Goal: Communication & Community: Answer question/provide support

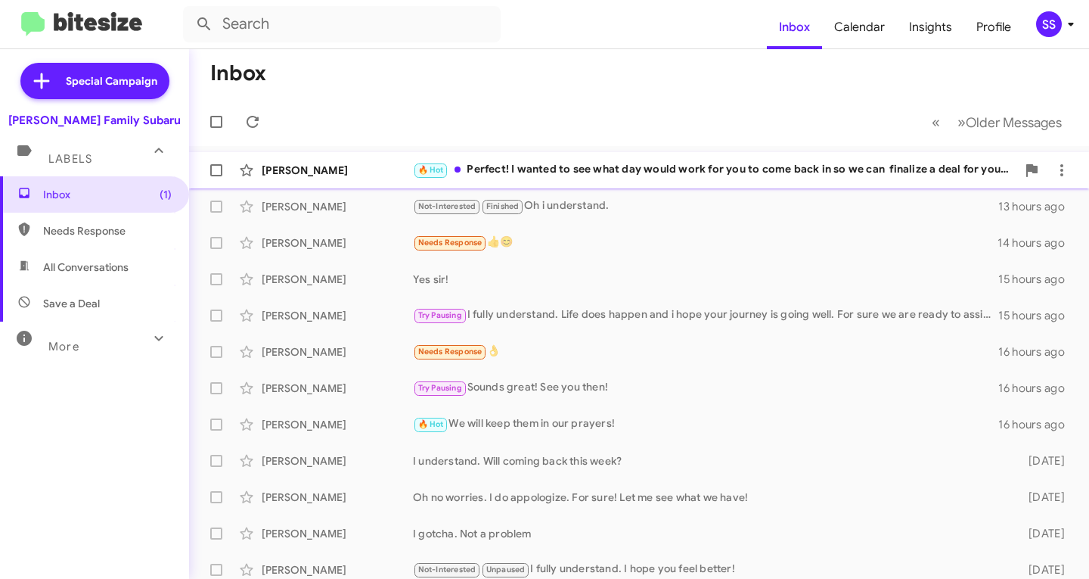
click at [749, 176] on div "🔥 Hot Perfect! I wanted to see what day would work for you to come back in so w…" at bounding box center [715, 169] width 604 height 17
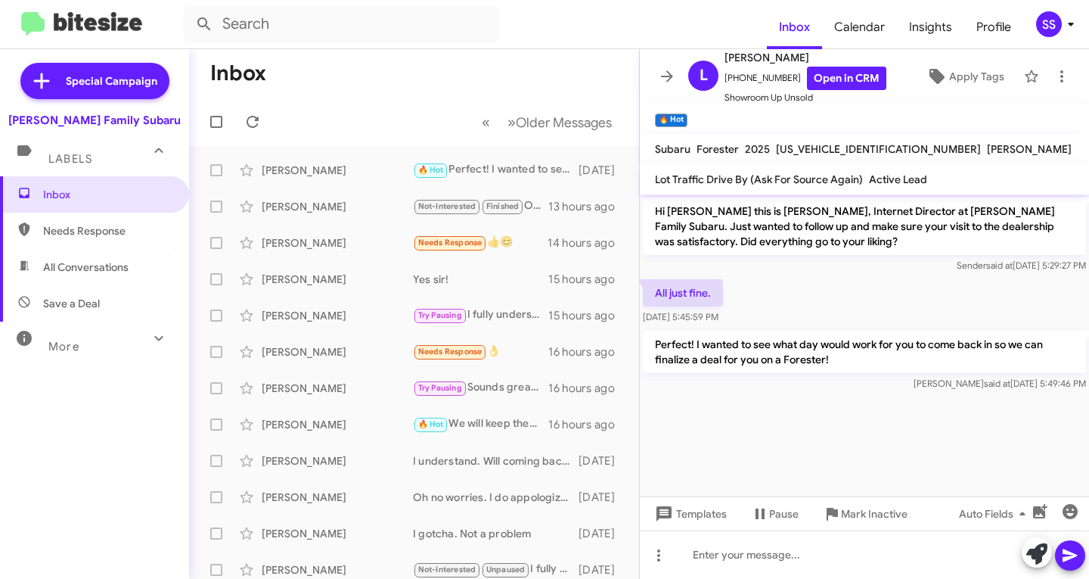
click at [110, 294] on span "Save a Deal" at bounding box center [94, 303] width 189 height 36
type input "in:not-interested"
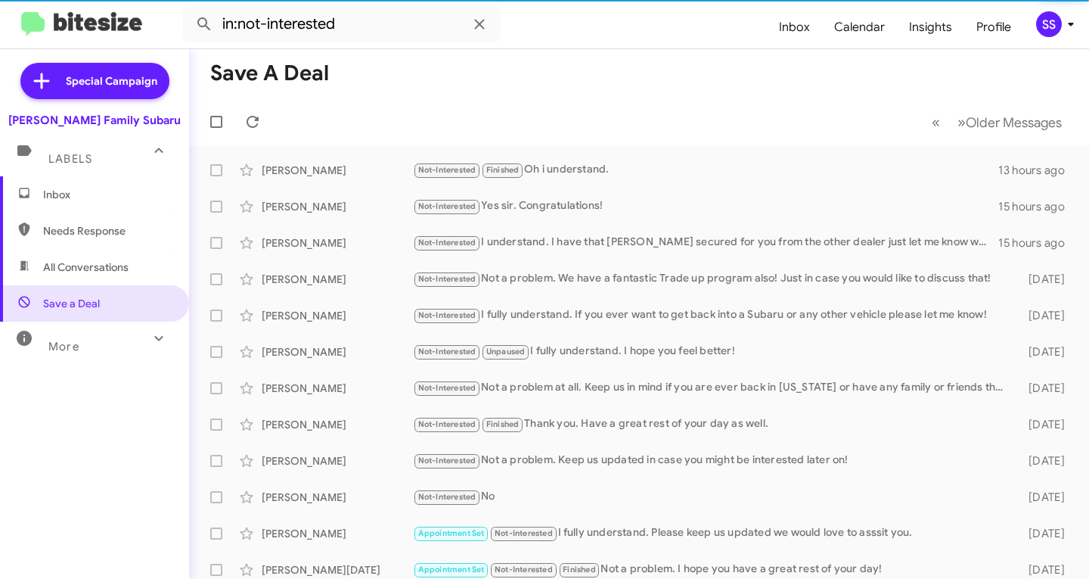
click at [96, 191] on span "Inbox" at bounding box center [107, 194] width 129 height 15
